Goal: Task Accomplishment & Management: Use online tool/utility

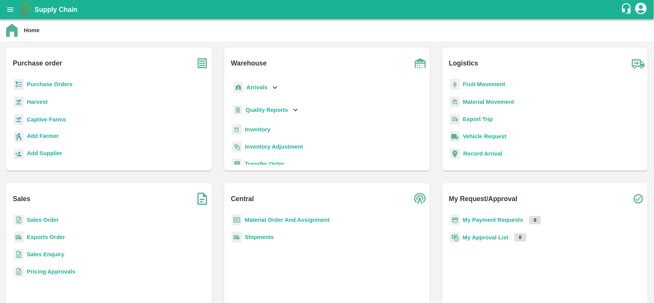
click at [44, 84] on b "Purchase Orders" at bounding box center [50, 84] width 46 height 6
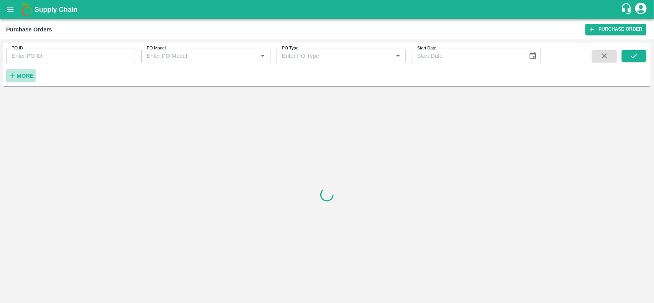
click at [28, 75] on strong "More" at bounding box center [24, 76] width 17 height 6
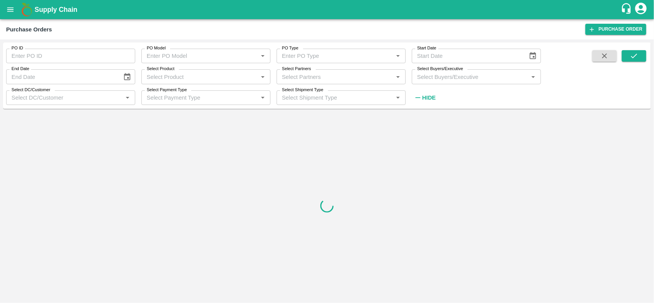
click at [488, 78] on input "Select Buyers/Executive" at bounding box center [470, 77] width 112 height 10
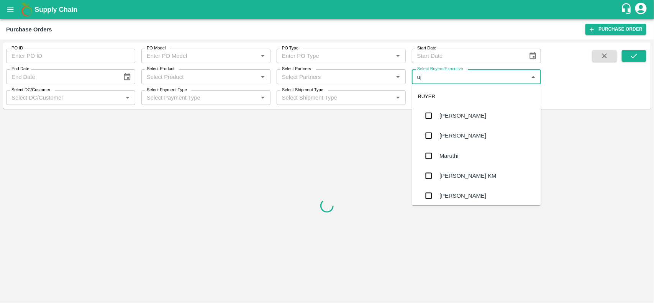
type input "ujj"
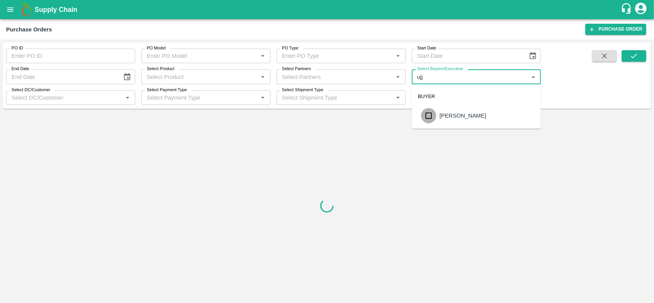
click at [430, 112] on input "checkbox" at bounding box center [428, 115] width 15 height 15
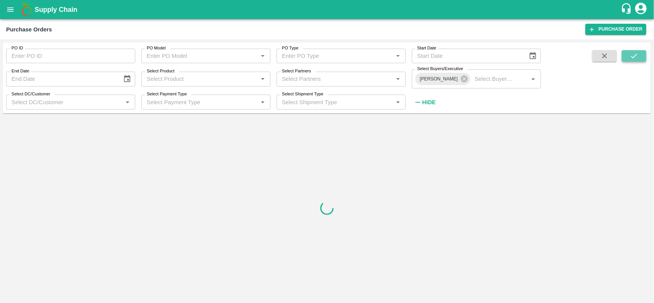
click at [632, 53] on icon "submit" at bounding box center [634, 56] width 8 height 8
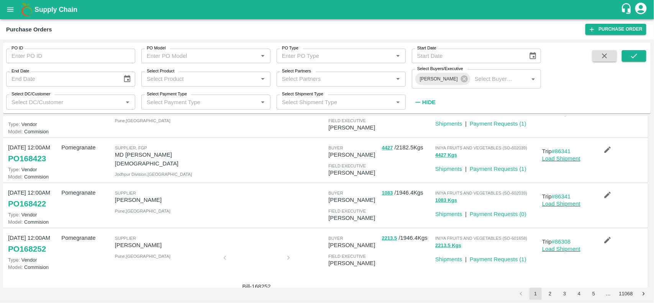
scroll to position [181, 0]
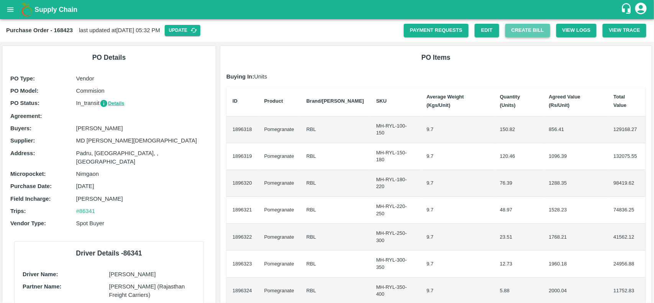
click at [526, 33] on button "Create Bill" at bounding box center [528, 30] width 45 height 13
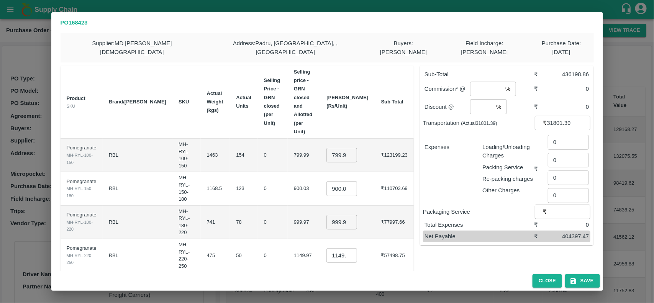
click at [352, 148] on input "799.9949999999999" at bounding box center [342, 155] width 31 height 15
type input "800"
click at [351, 181] on input "900.03" at bounding box center [342, 188] width 31 height 15
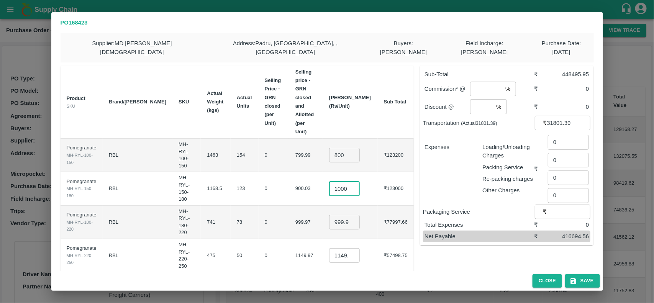
type input "1000"
click at [353, 215] on input "999.97" at bounding box center [344, 222] width 31 height 15
type input "1150"
click at [345, 248] on input "1149.975" at bounding box center [344, 255] width 31 height 15
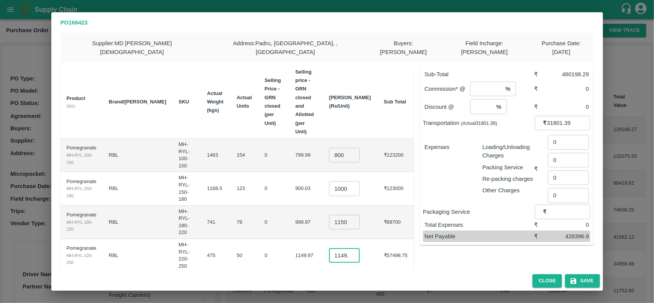
click at [345, 248] on input "1149.975" at bounding box center [344, 255] width 31 height 15
type input "1300.975"
type input "1500"
type input "1700"
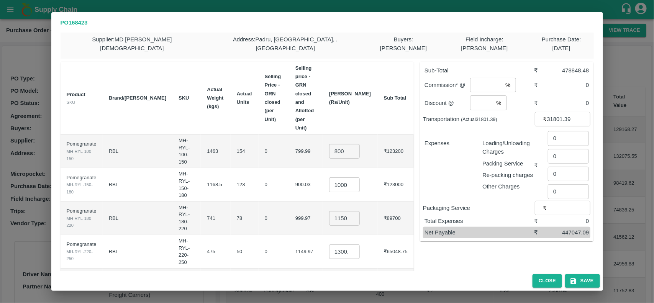
type input "1800"
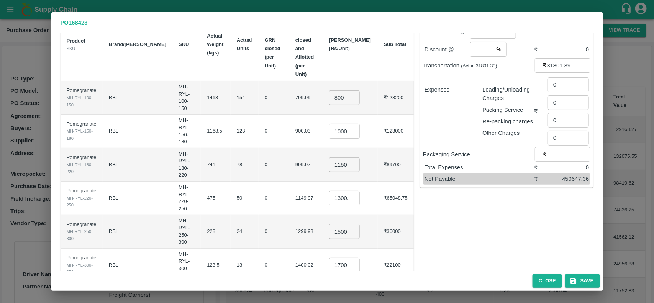
type input "700"
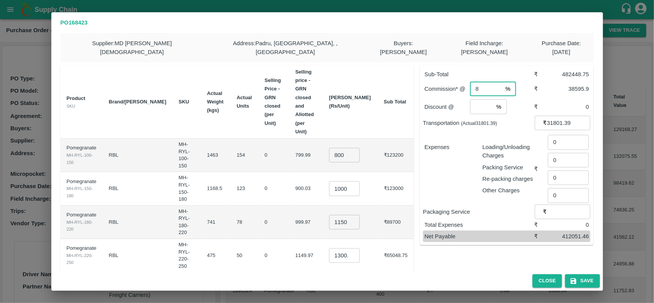
type input "8"
type input "2"
click at [466, 150] on div "Expenses" at bounding box center [448, 166] width 58 height 58
click at [560, 137] on input "0" at bounding box center [568, 142] width 41 height 15
type input "1398"
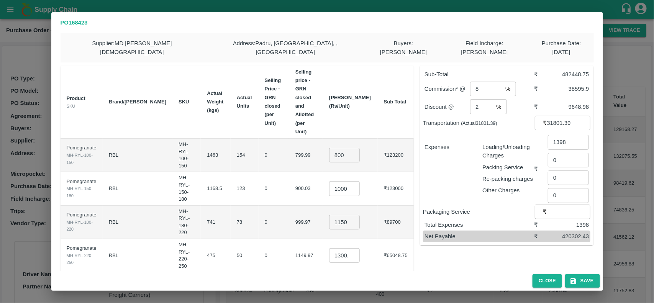
click at [494, 208] on p "Packaging Service" at bounding box center [479, 212] width 112 height 8
click at [578, 279] on button "Save" at bounding box center [582, 280] width 34 height 13
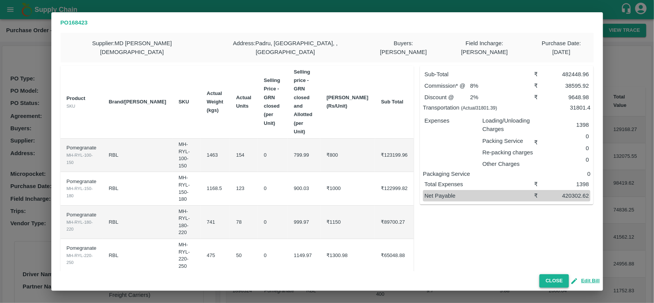
click at [555, 276] on button "Close" at bounding box center [555, 280] width 30 height 13
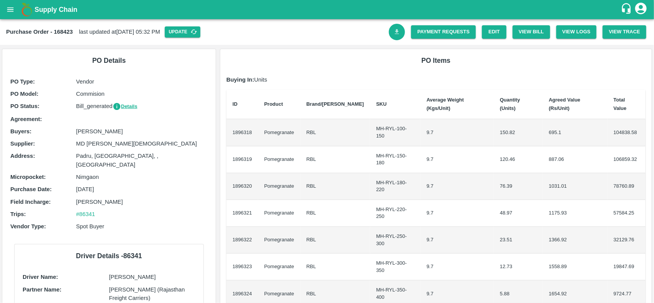
click at [398, 32] on icon "Download Bill" at bounding box center [397, 31] width 7 height 7
click at [435, 27] on link "Payment Requests" at bounding box center [443, 31] width 65 height 13
